Goal: Transaction & Acquisition: Purchase product/service

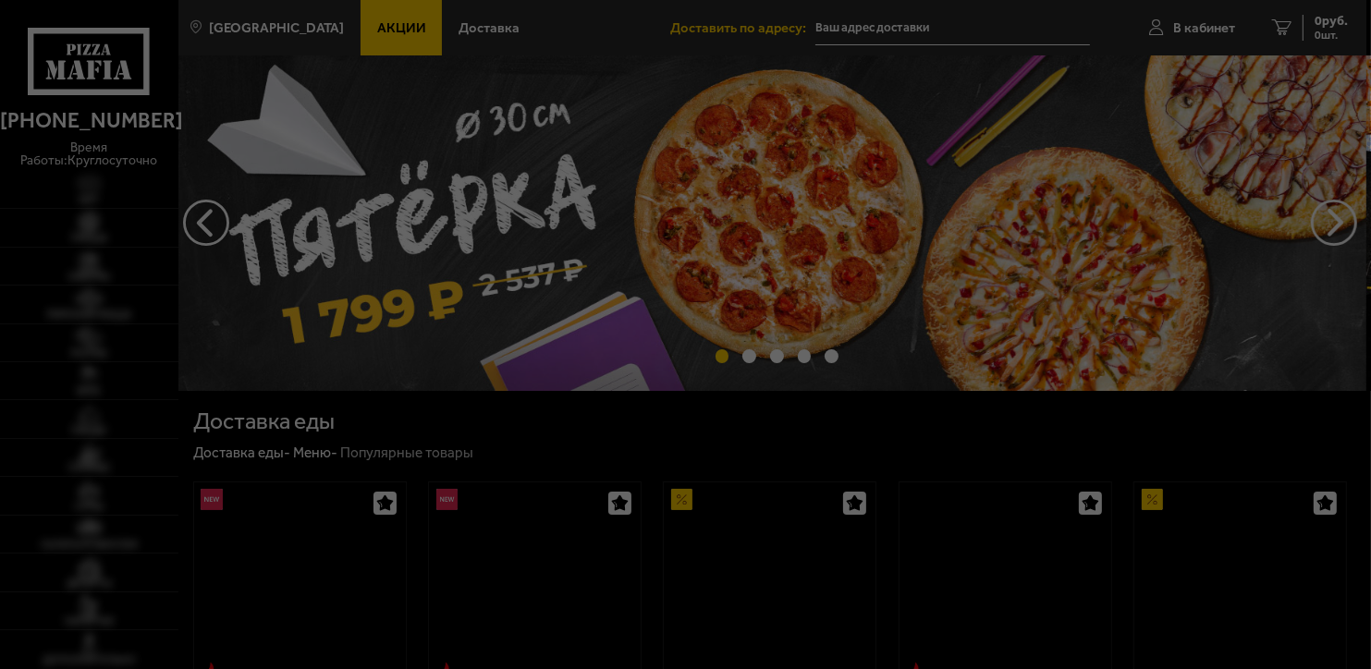
scroll to position [92, 0]
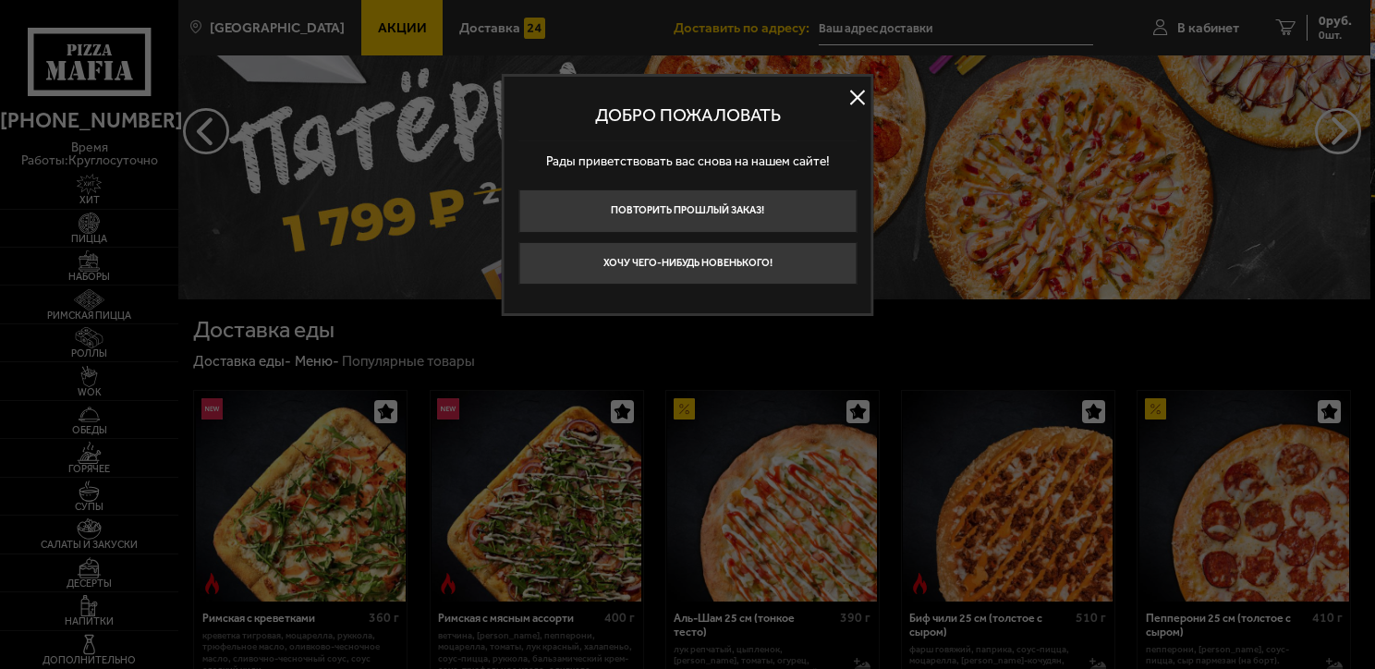
type input "[STREET_ADDRESS]"
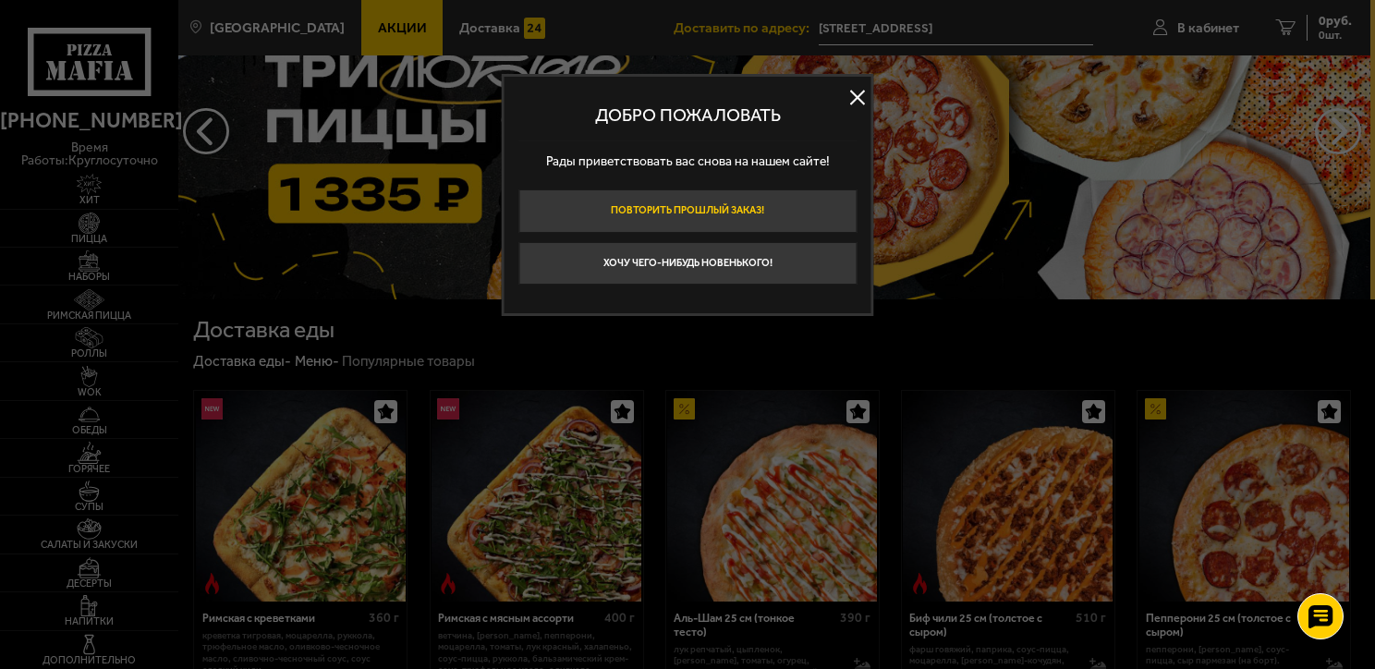
click at [665, 214] on button "Повторить прошлый заказ!" at bounding box center [687, 210] width 338 height 43
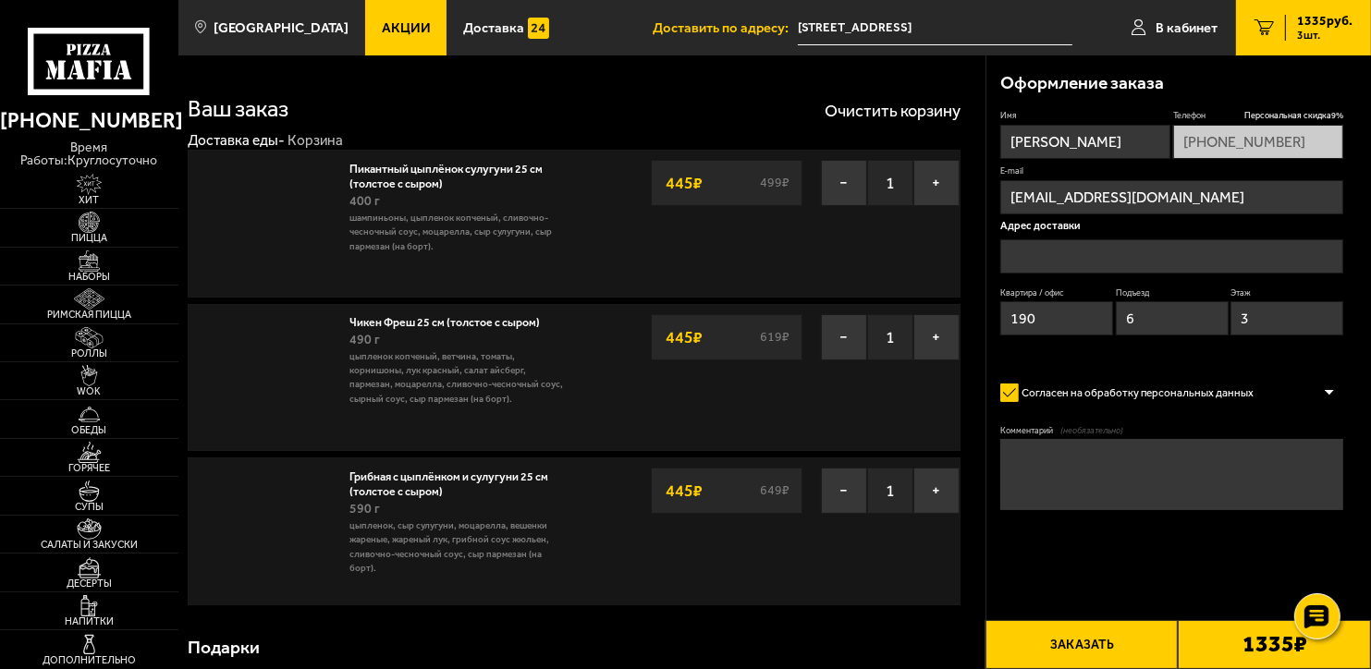
type input "[STREET_ADDRESS]"
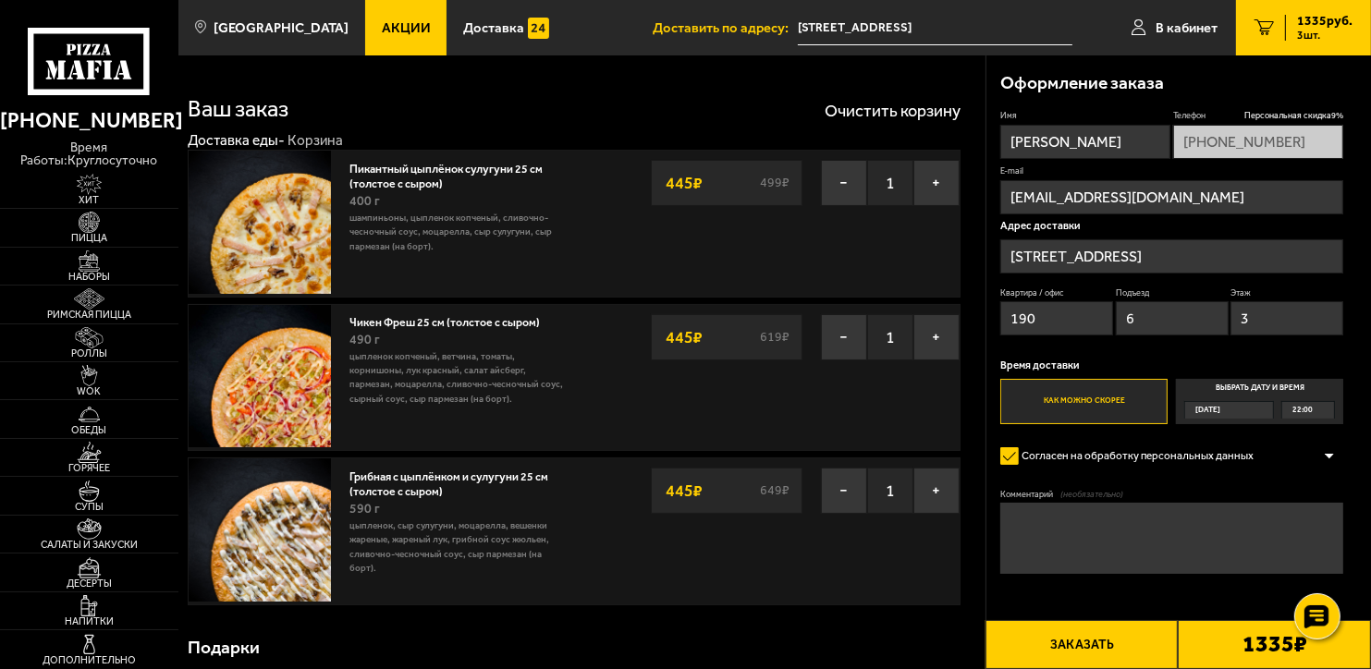
click at [1120, 405] on label "Как можно скорее" at bounding box center [1083, 401] width 167 height 45
click at [0, 0] on input "Как можно скорее" at bounding box center [0, 0] width 0 height 0
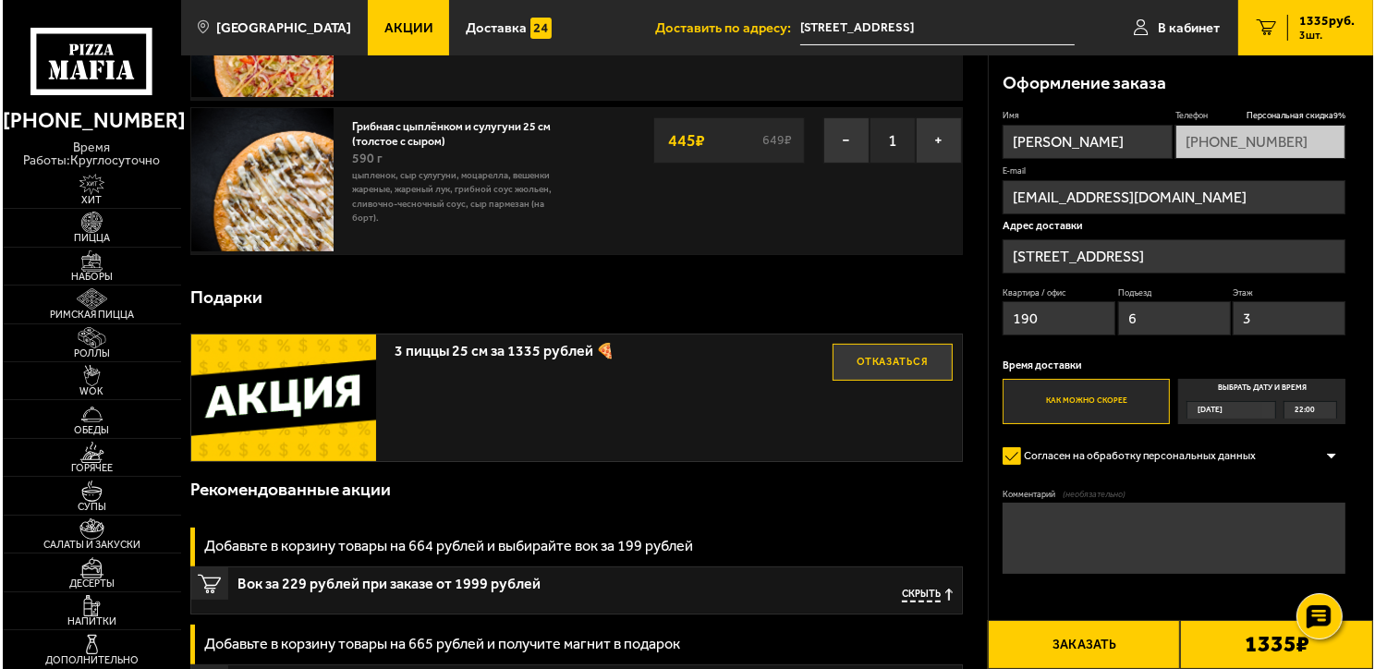
scroll to position [462, 0]
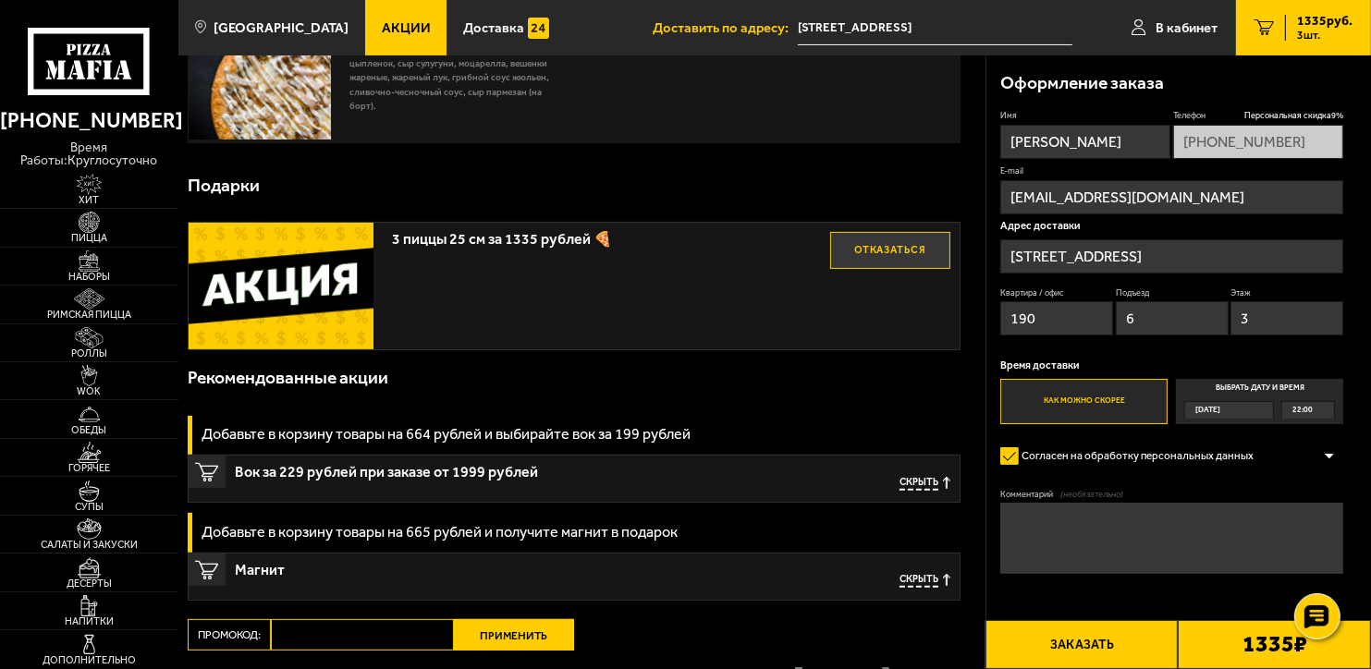
click at [1112, 636] on button "Заказать" at bounding box center [1081, 644] width 193 height 49
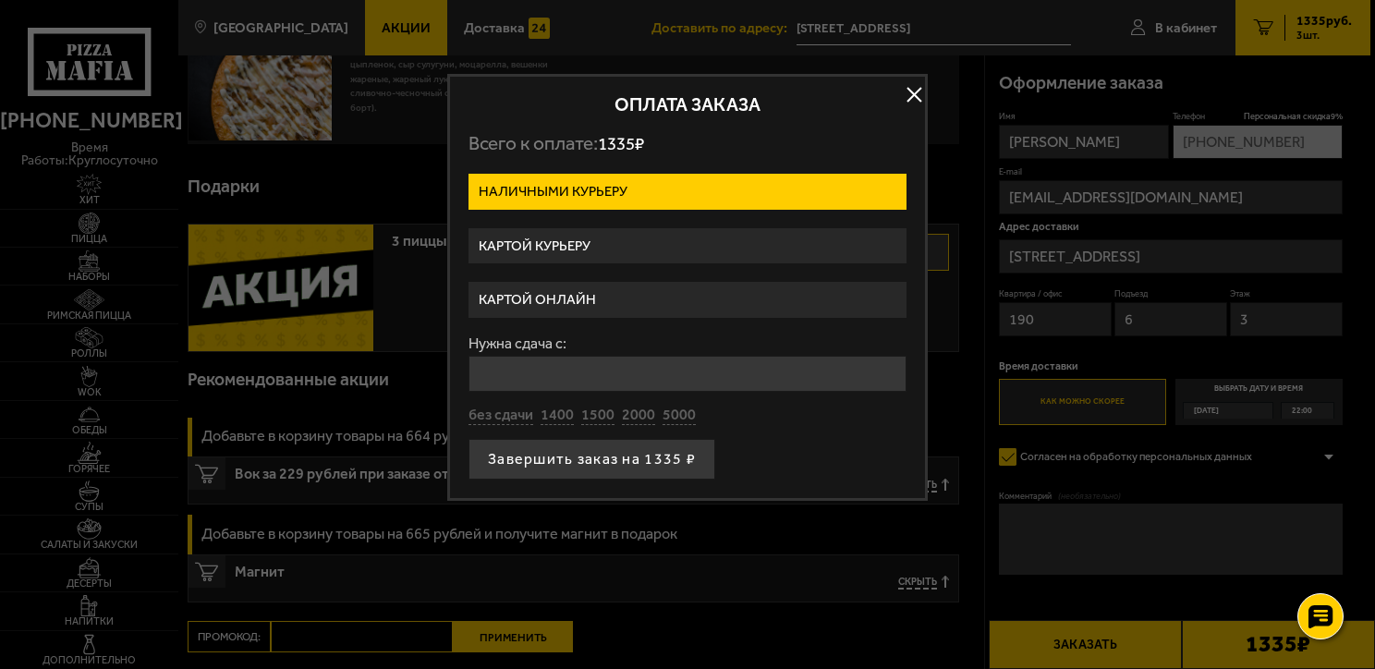
click at [514, 242] on label "Картой курьеру" at bounding box center [688, 246] width 438 height 36
click at [0, 0] on input "Картой курьеру" at bounding box center [0, 0] width 0 height 0
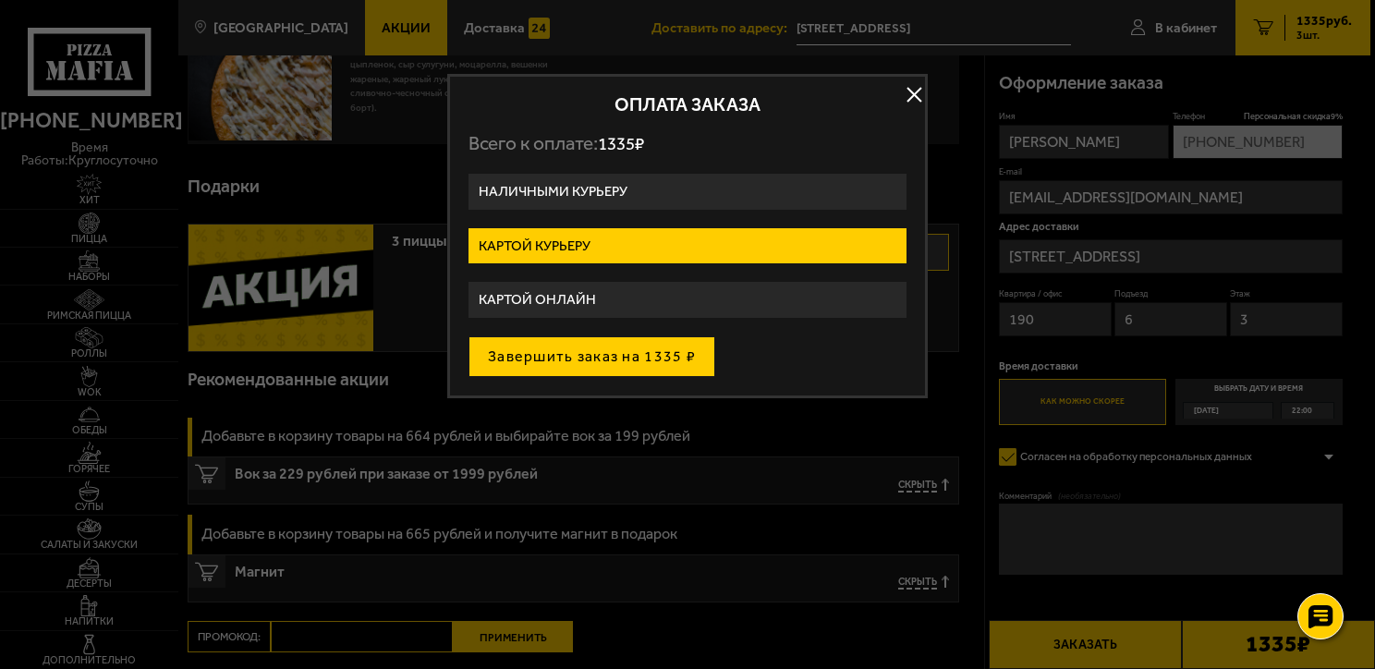
click at [564, 355] on button "Завершить заказ на 1335 ₽" at bounding box center [592, 356] width 247 height 41
